Goal: Task Accomplishment & Management: Use online tool/utility

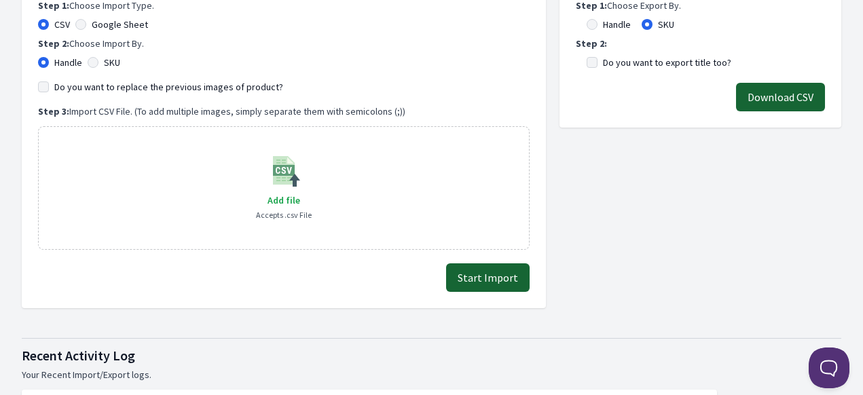
scroll to position [272, 0]
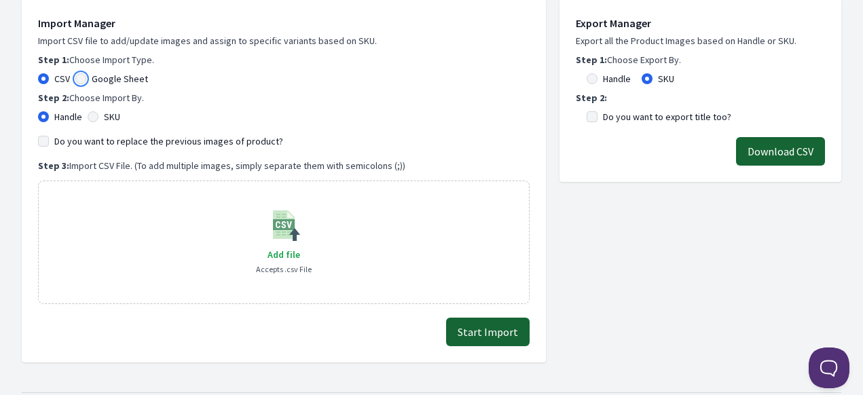
click at [81, 82] on input "Google Sheet" at bounding box center [80, 78] width 11 height 11
radio input "true"
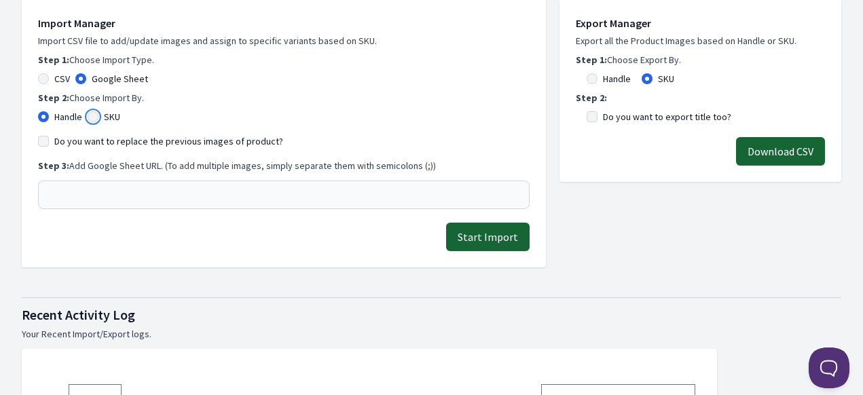
click at [96, 117] on input "SKU" at bounding box center [93, 116] width 11 height 11
radio input "true"
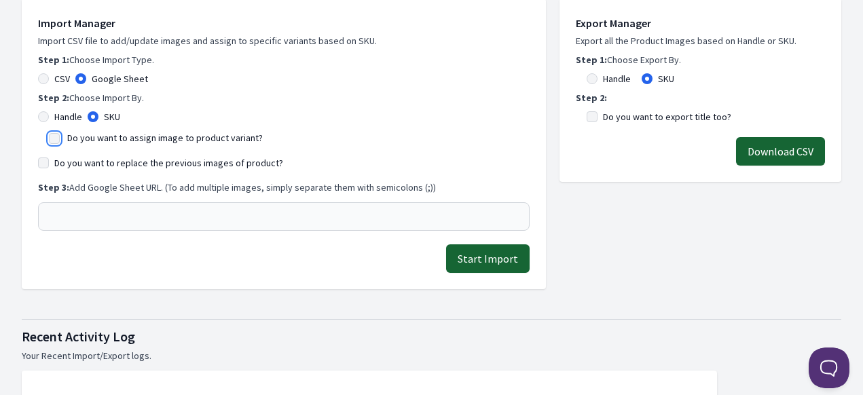
drag, startPoint x: 102, startPoint y: 214, endPoint x: 49, endPoint y: 147, distance: 86.1
click at [49, 138] on input "Do you want to assign image to product variant?" at bounding box center [54, 138] width 11 height 11
checkbox input "true"
click at [50, 168] on div "Do you want to replace the previous images of product?" at bounding box center [283, 163] width 491 height 14
click at [41, 163] on input "Do you want to replace the previous images of product?" at bounding box center [43, 162] width 11 height 11
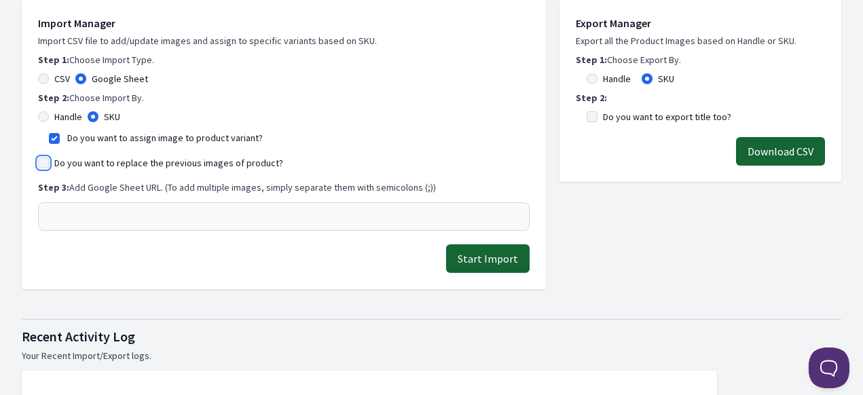
checkbox input "true"
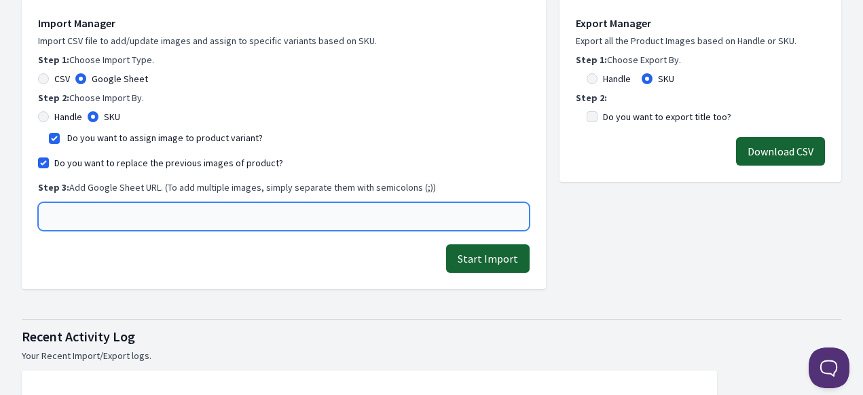
paste input "[URL][DOMAIN_NAME]"
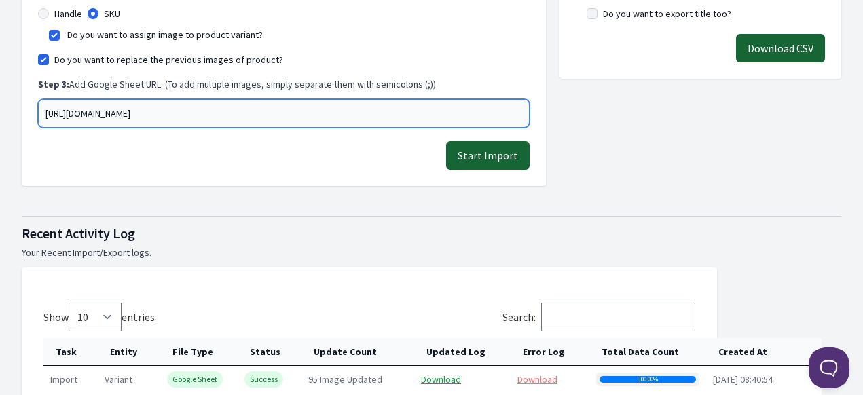
scroll to position [407, 0]
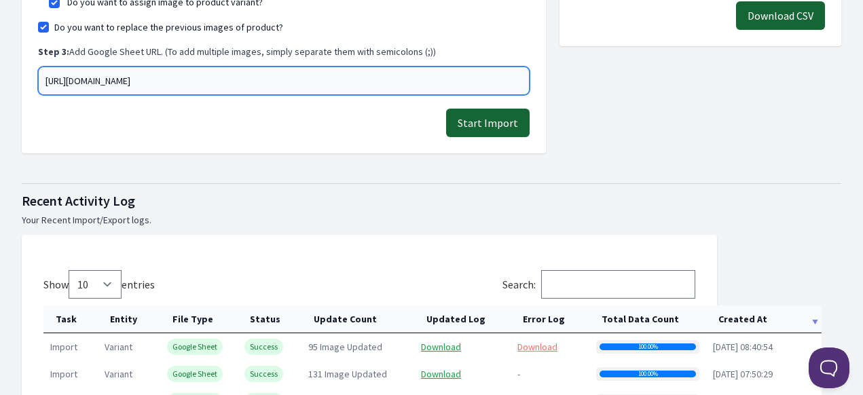
type input "[URL][DOMAIN_NAME]"
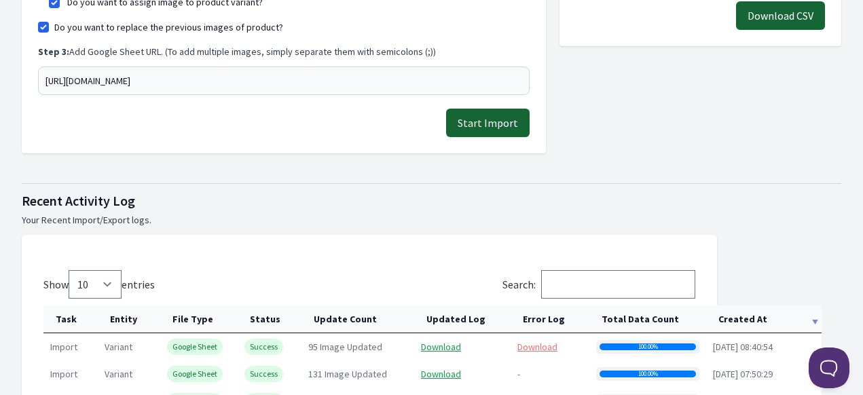
click at [496, 128] on button "Start Import" at bounding box center [487, 123] width 83 height 29
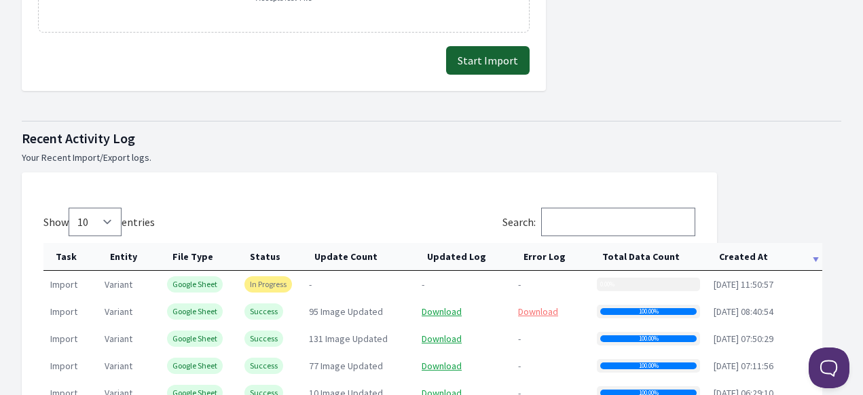
scroll to position [679, 0]
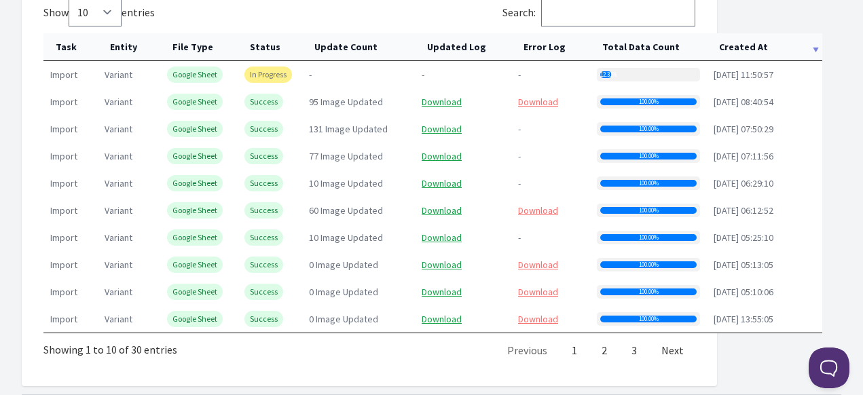
scroll to position [659, 0]
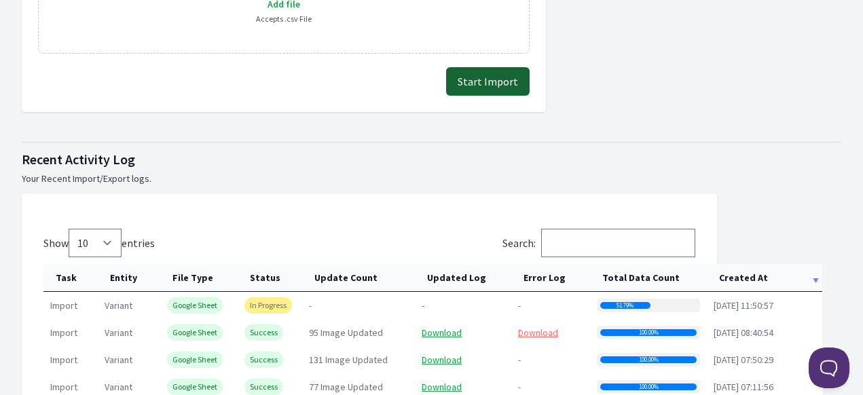
scroll to position [543, 0]
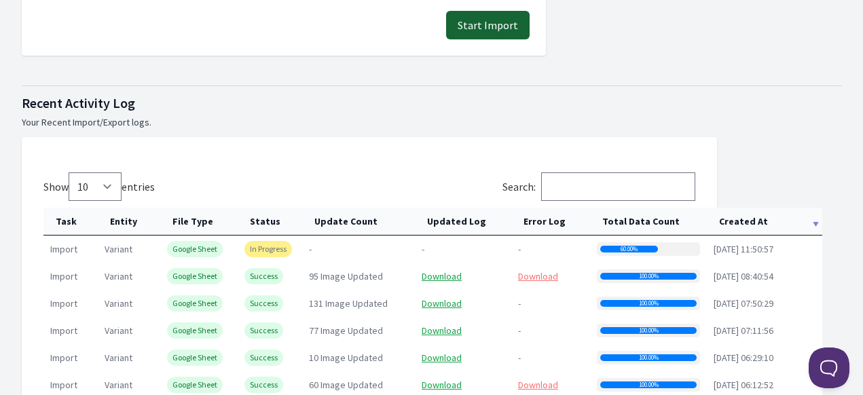
scroll to position [611, 0]
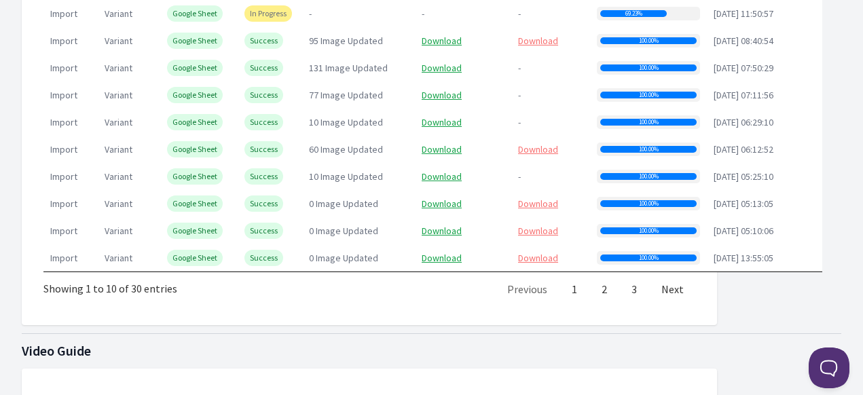
scroll to position [815, 0]
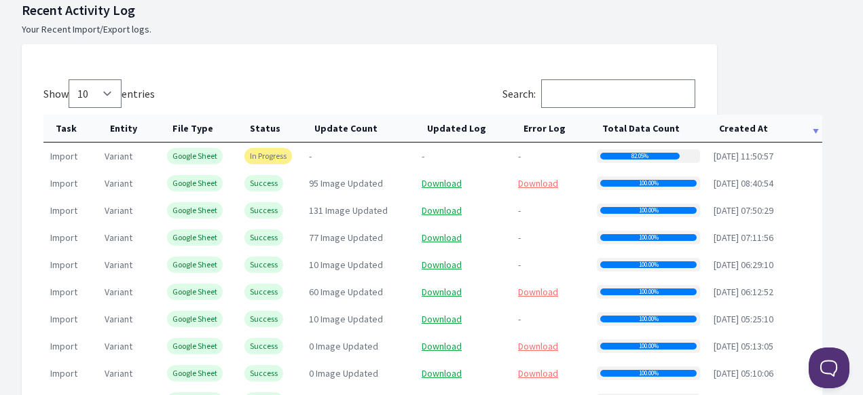
scroll to position [679, 0]
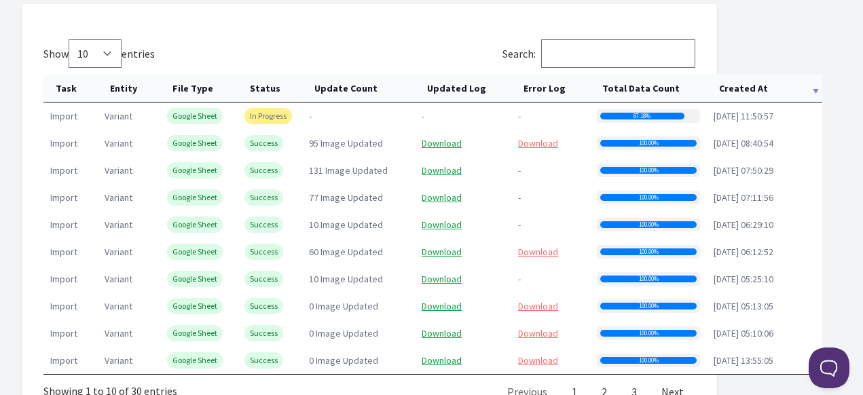
scroll to position [747, 0]
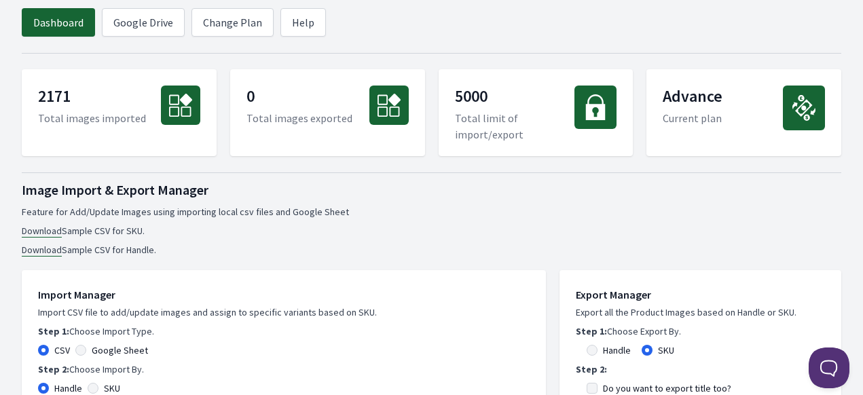
click at [707, 4] on header "Dashboard Google Drive Change Plan Help" at bounding box center [431, 22] width 819 height 45
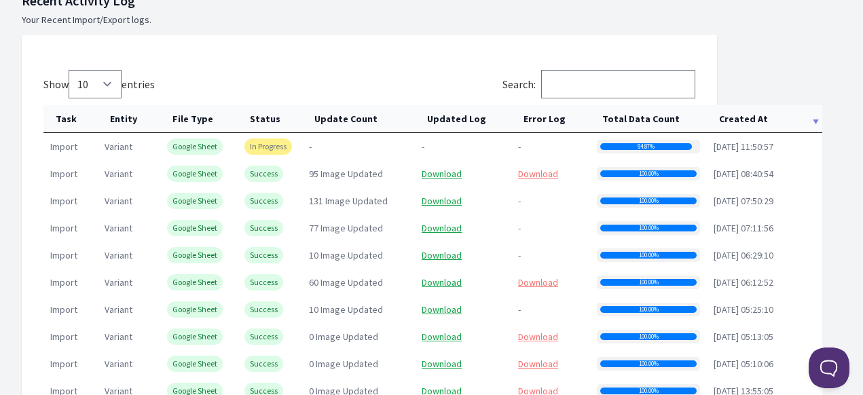
scroll to position [679, 0]
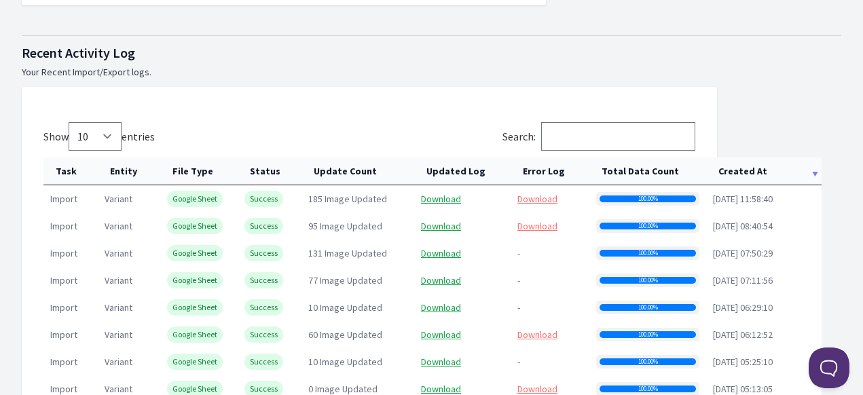
scroll to position [611, 0]
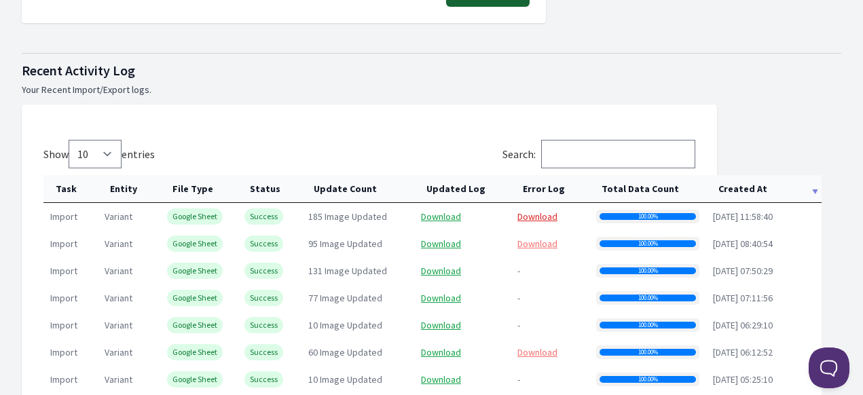
click at [535, 217] on link "Download" at bounding box center [537, 216] width 40 height 12
